Goal: Connect with others: Establish contact or relationships with other users

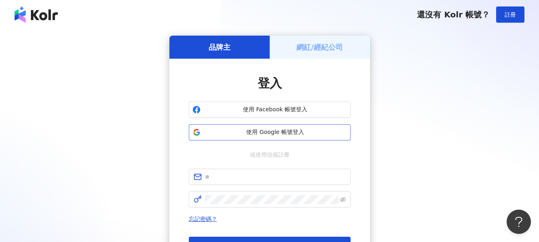
click at [272, 130] on span "使用 Google 帳號登入" at bounding box center [275, 132] width 143 height 8
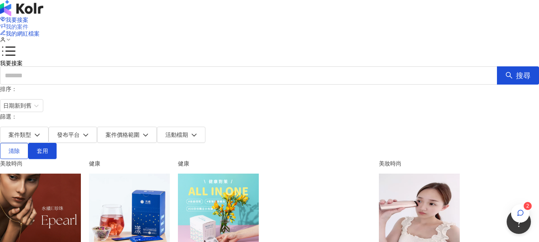
click at [28, 23] on span "我的案件" at bounding box center [17, 26] width 23 height 6
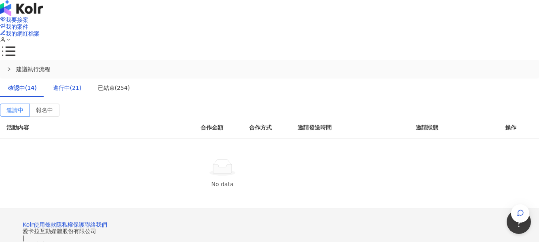
click at [82, 83] on div "進行中(21)" at bounding box center [67, 87] width 29 height 9
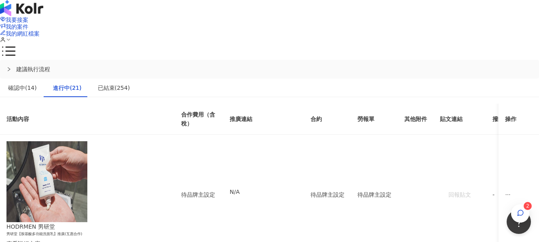
click at [477, 183] on div "傳訊 2" at bounding box center [479, 180] width 28 height 9
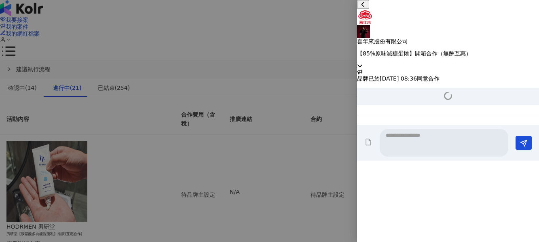
scroll to position [600, 0]
